Goal: Navigation & Orientation: Find specific page/section

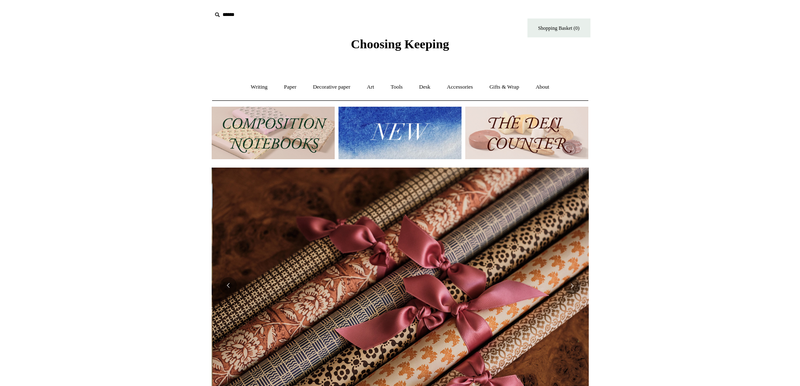
scroll to position [0, 755]
click at [287, 137] on img at bounding box center [273, 133] width 123 height 53
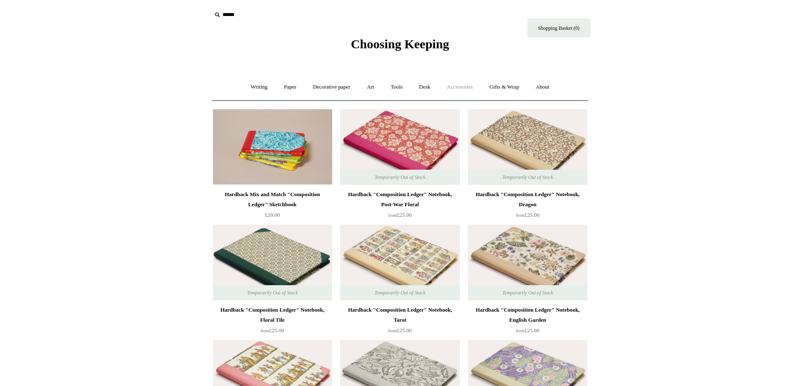
click at [476, 88] on link "Accessories +" at bounding box center [459, 87] width 41 height 22
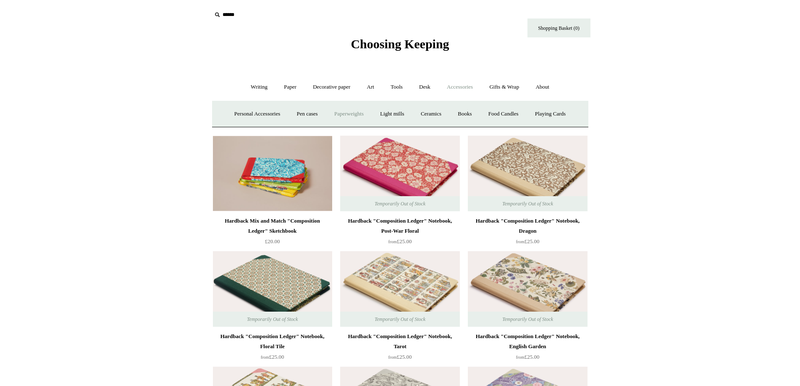
click at [343, 116] on link "Paperweights +" at bounding box center [349, 114] width 45 height 22
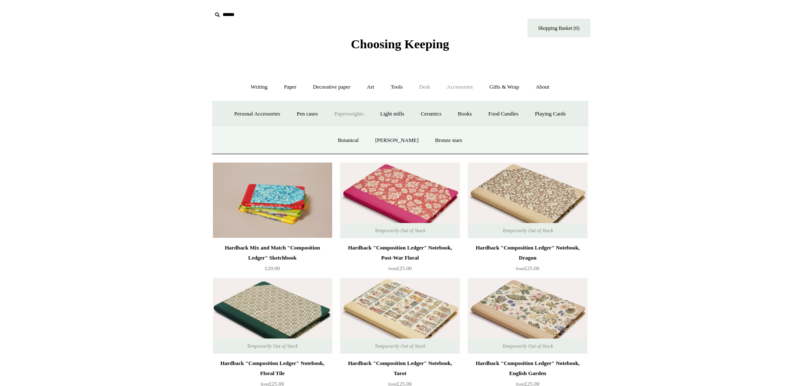
click at [421, 86] on link "Desk +" at bounding box center [425, 87] width 26 height 22
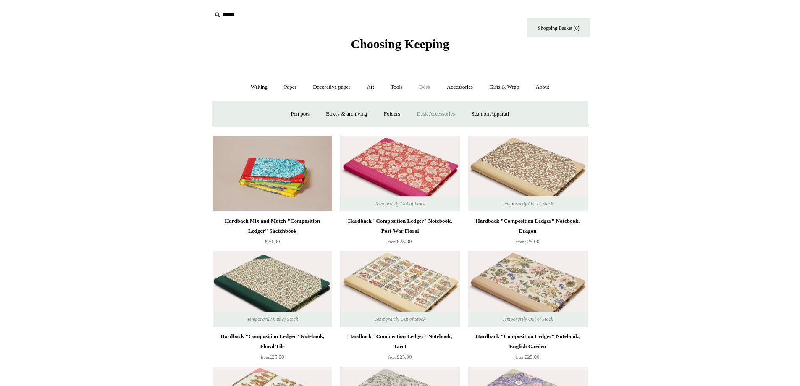
click at [448, 117] on link "Desk Accessories" at bounding box center [435, 114] width 53 height 22
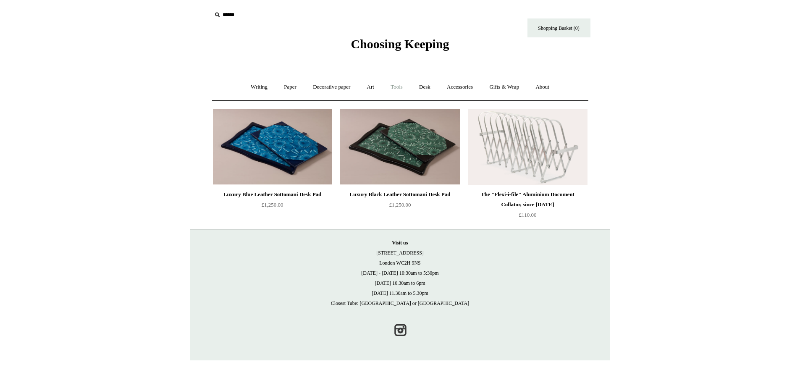
click at [390, 83] on link "Tools +" at bounding box center [396, 87] width 27 height 22
